Goal: Information Seeking & Learning: Learn about a topic

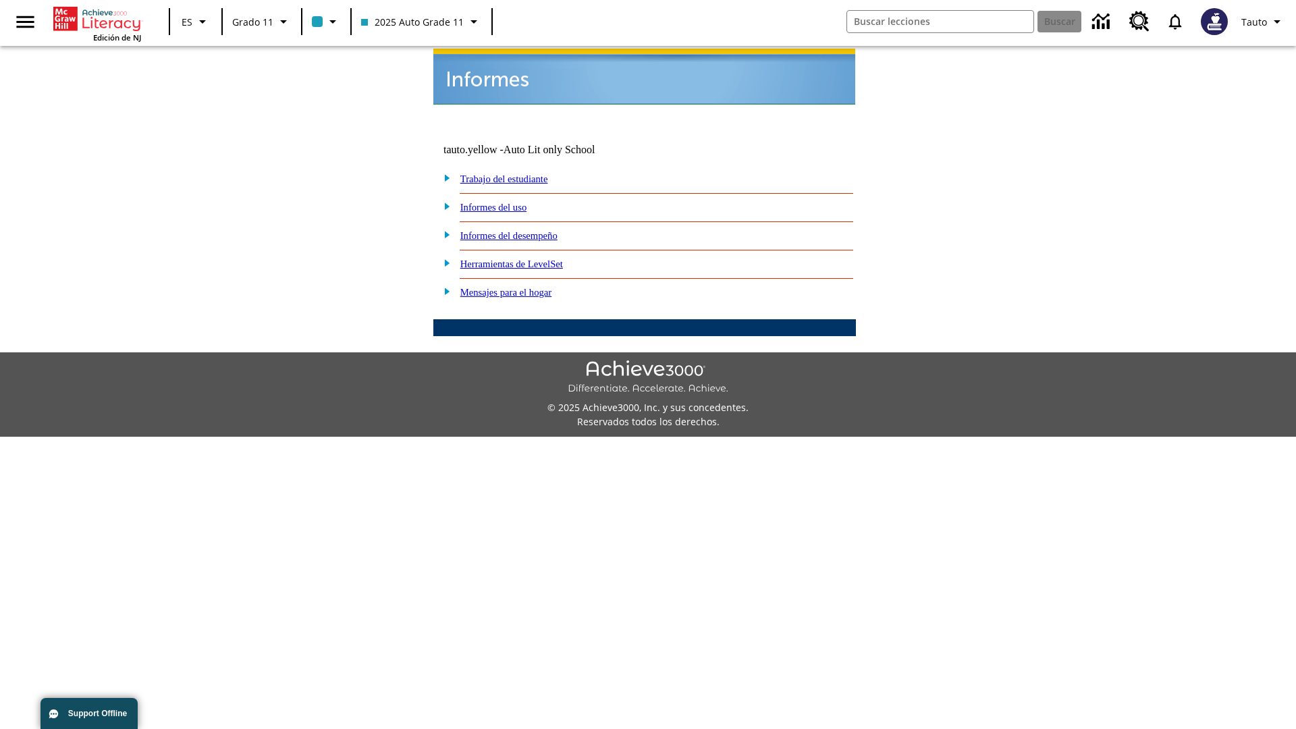
click at [504, 202] on link "Informes del uso" at bounding box center [493, 207] width 67 height 11
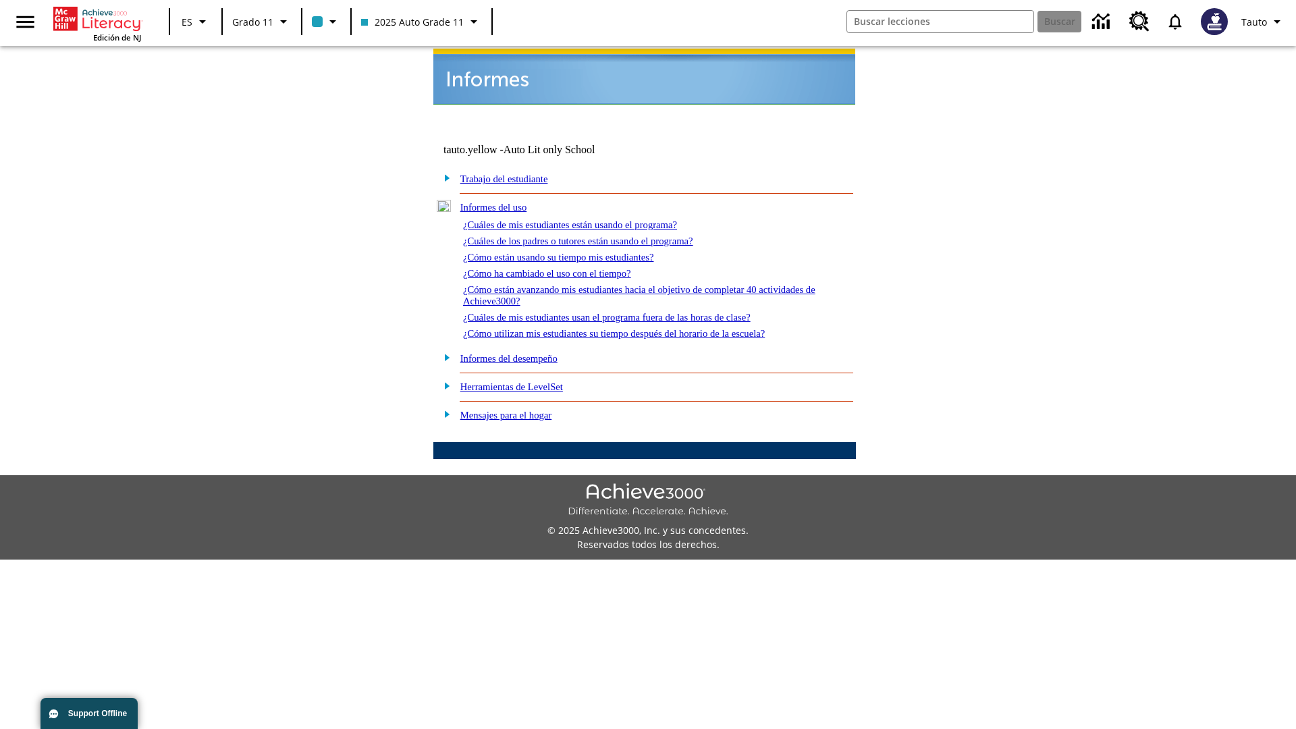
click at [589, 219] on link "¿Cuáles de mis estudiantes están usando el programa?" at bounding box center [570, 224] width 214 height 11
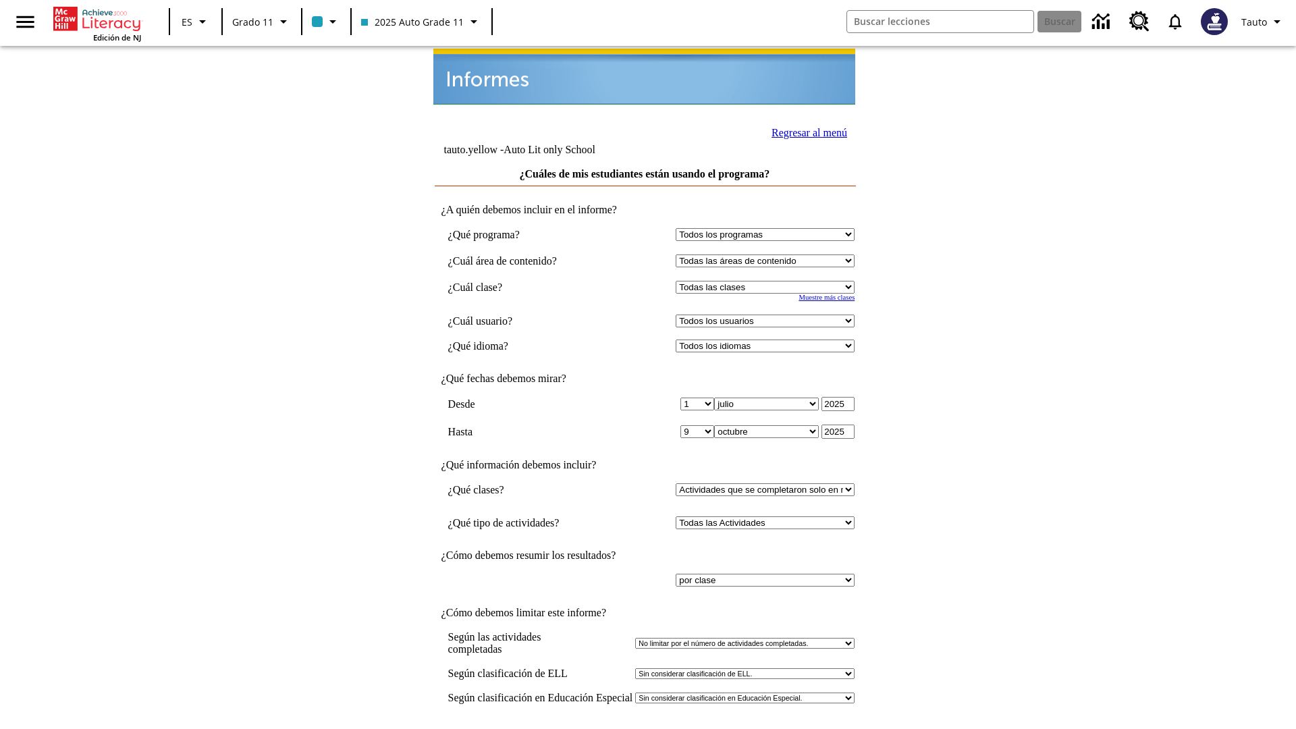
click at [645, 728] on input "Ver Informe" at bounding box center [645, 743] width 62 height 15
click at [805, 131] on link "Regresar al menú" at bounding box center [809, 132] width 76 height 11
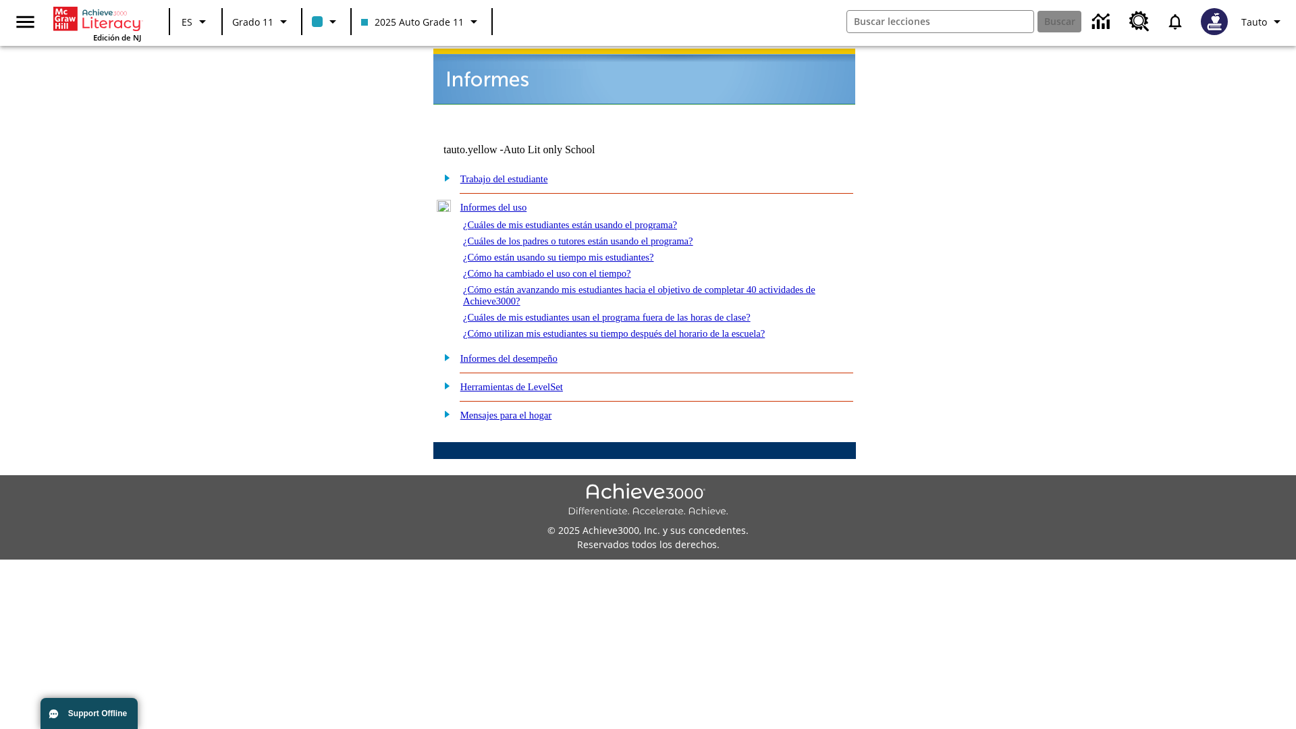
click at [574, 252] on link "¿Cómo están usando su tiempo mis estudiantes?" at bounding box center [558, 257] width 191 height 11
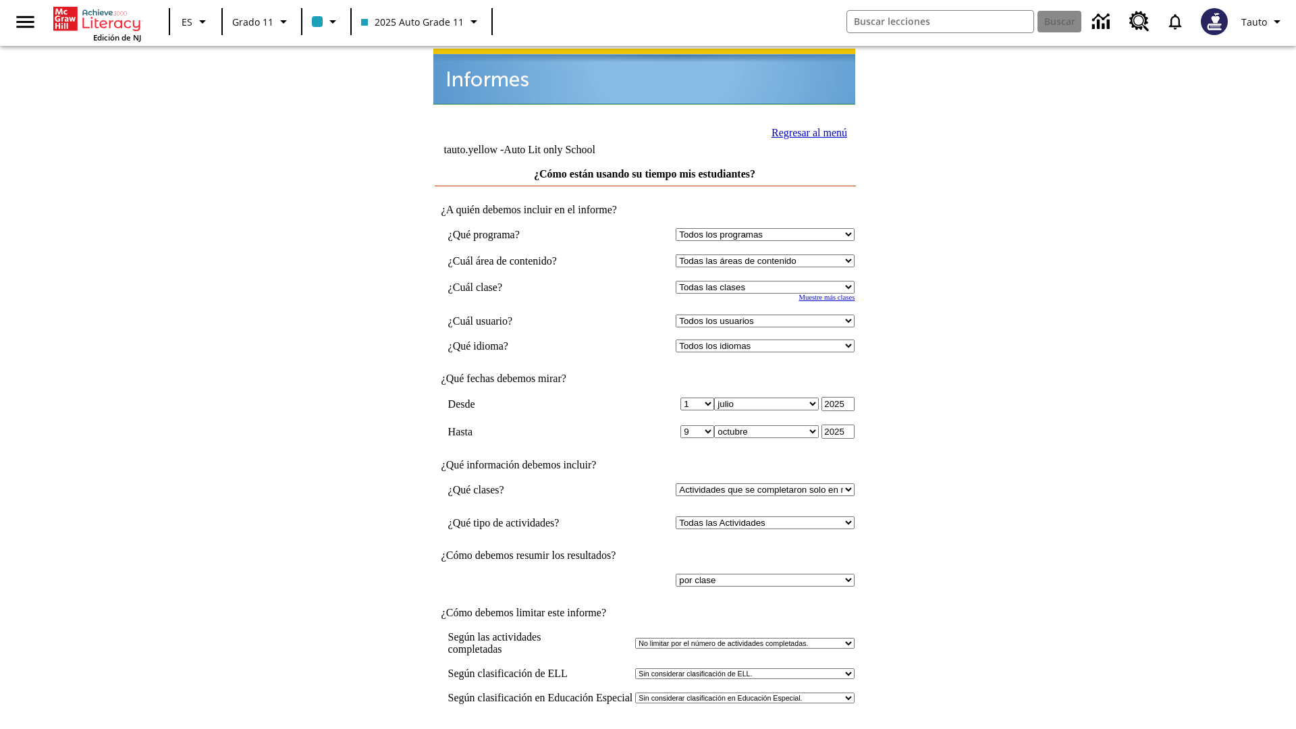
click at [645, 728] on input "Ver Informe" at bounding box center [645, 743] width 62 height 15
click at [805, 131] on link "Regresar al menú" at bounding box center [809, 132] width 76 height 11
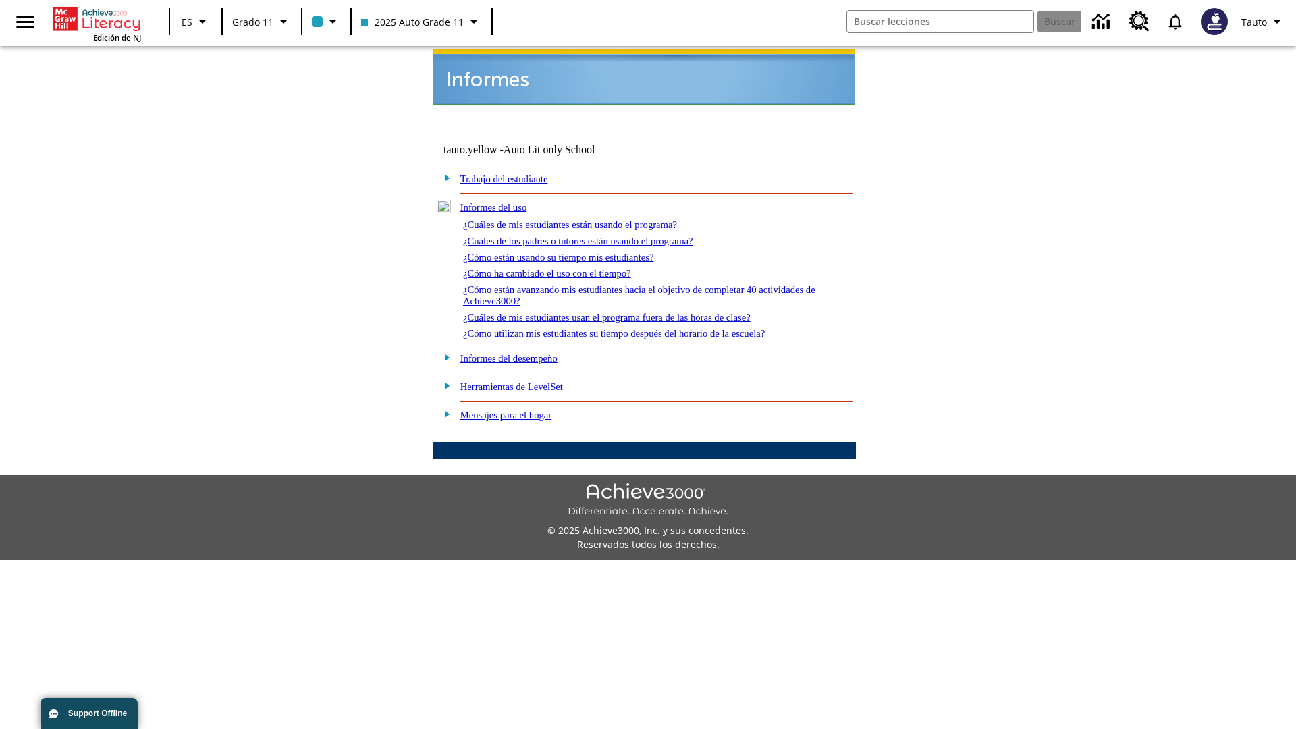
click at [637, 328] on link "¿Cómo utilizan mis estudiantes su tiempo después del horario de la escuela?" at bounding box center [614, 333] width 302 height 11
